Goal: Information Seeking & Learning: Learn about a topic

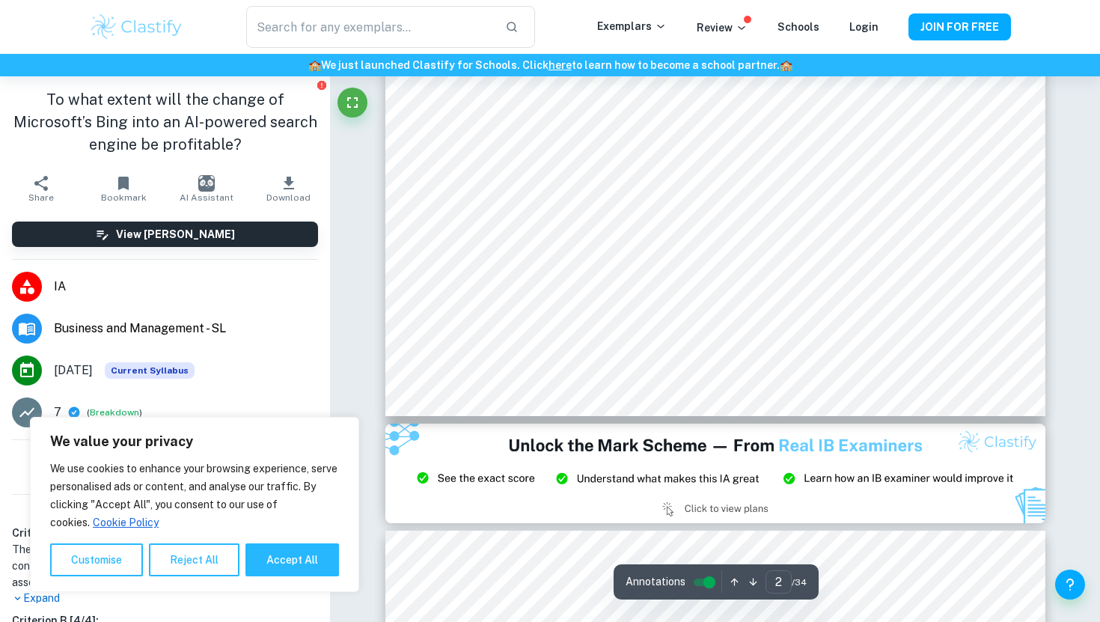
scroll to position [1653, 0]
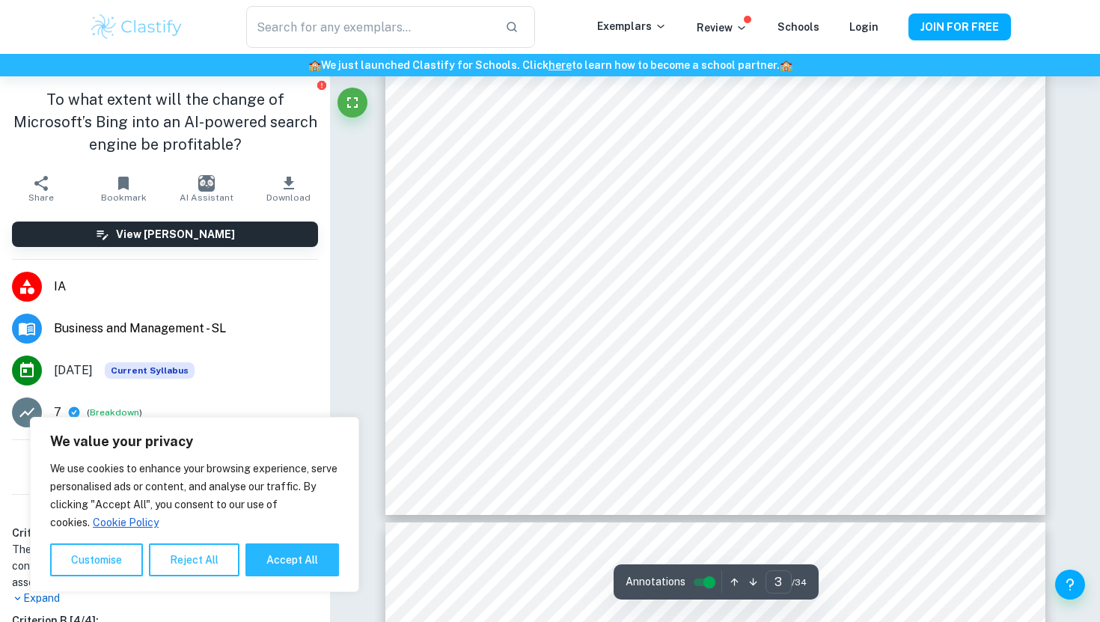
type input "4"
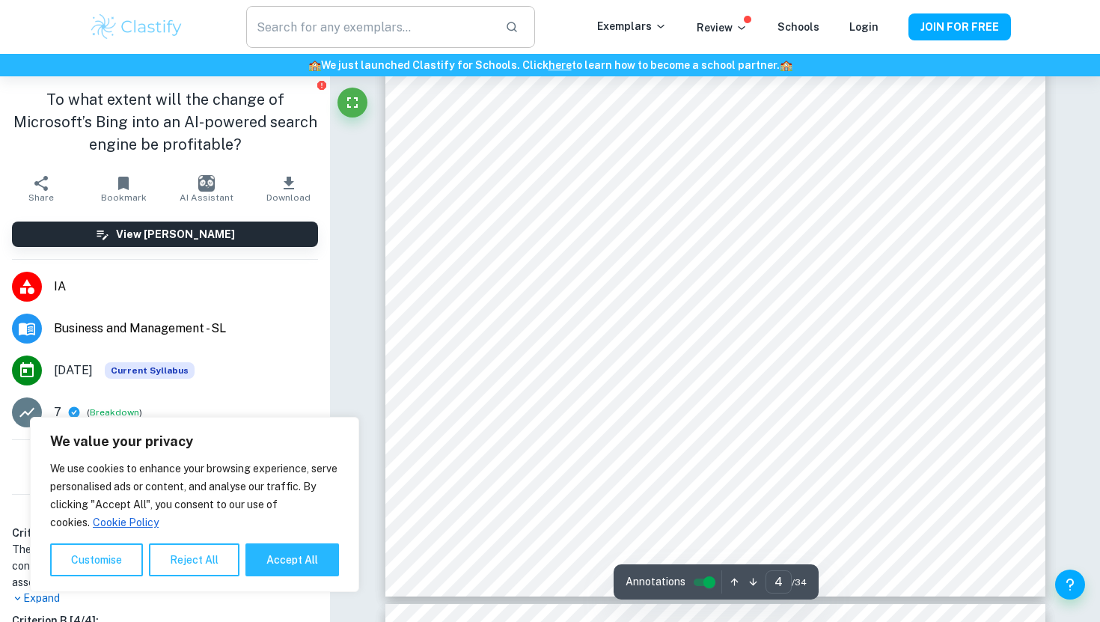
scroll to position [3505, 0]
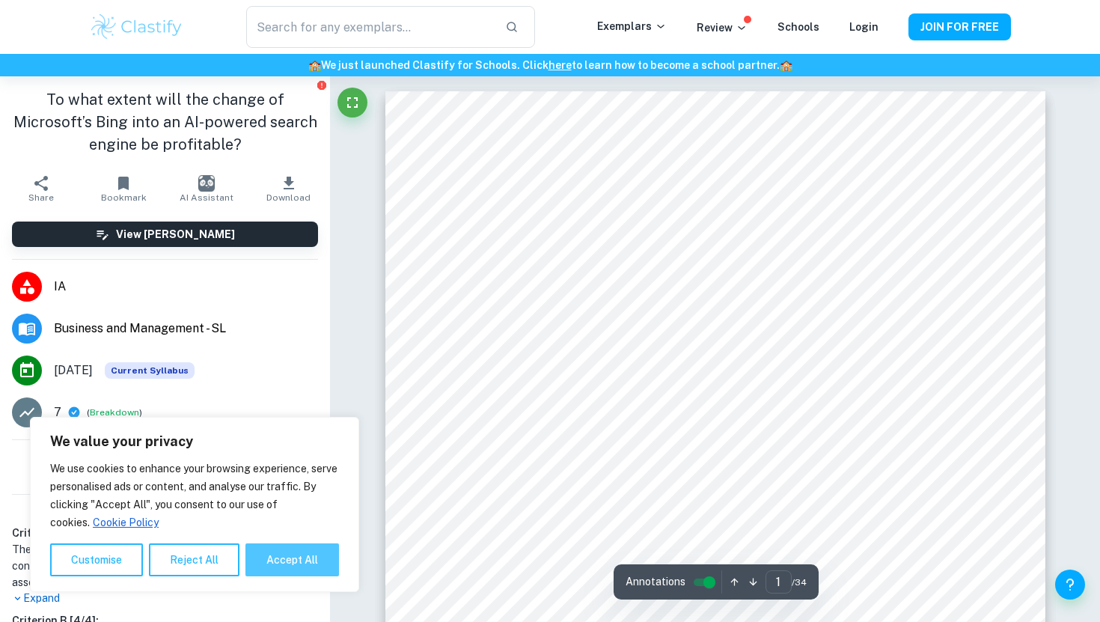
click at [289, 563] on button "Accept All" at bounding box center [293, 559] width 94 height 33
checkbox input "true"
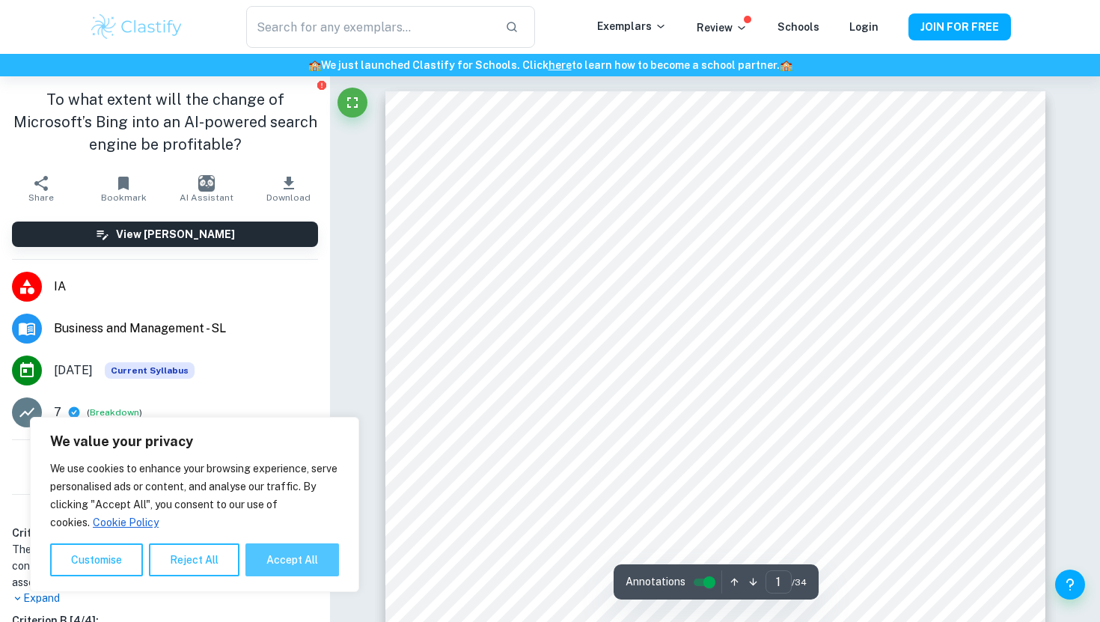
checkbox input "true"
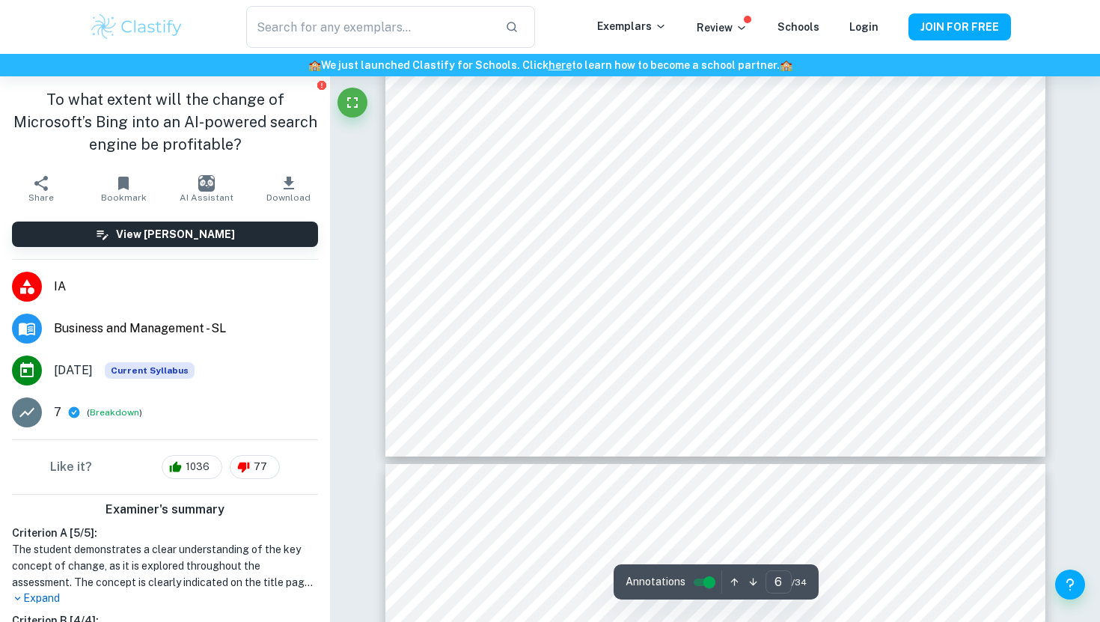
scroll to position [5448, 0]
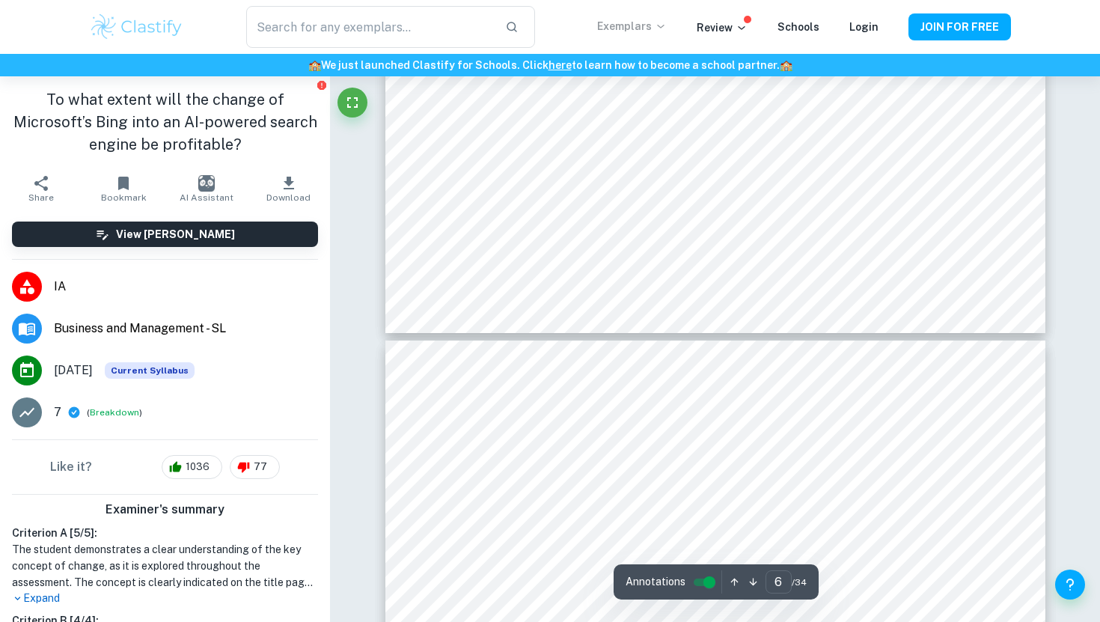
type input "5"
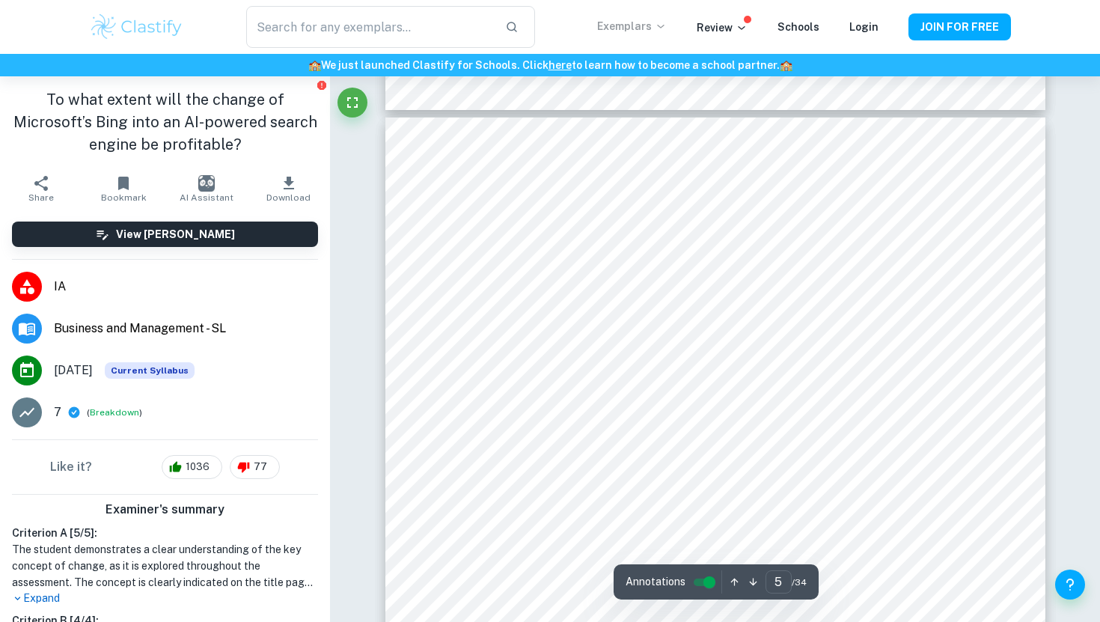
scroll to position [3889, 0]
